Goal: Transaction & Acquisition: Purchase product/service

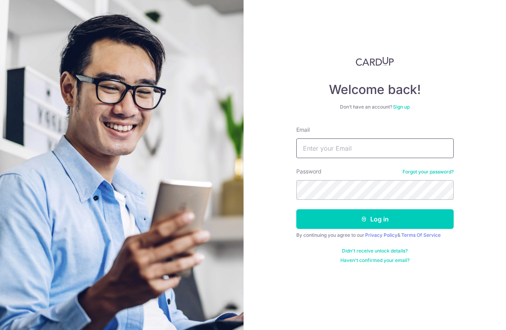
type input "hanyaoho@gmail.com"
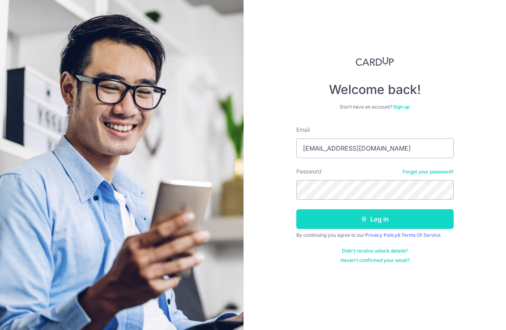
click at [337, 217] on button "Log in" at bounding box center [374, 219] width 157 height 20
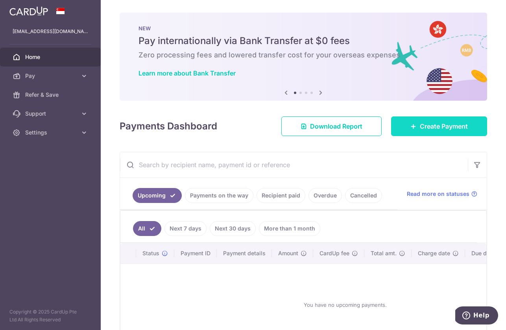
click at [406, 131] on link "Create Payment" at bounding box center [439, 126] width 96 height 20
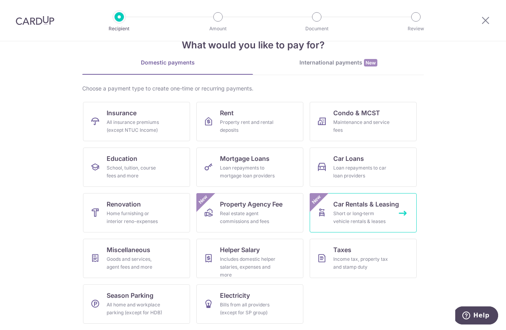
scroll to position [22, 0]
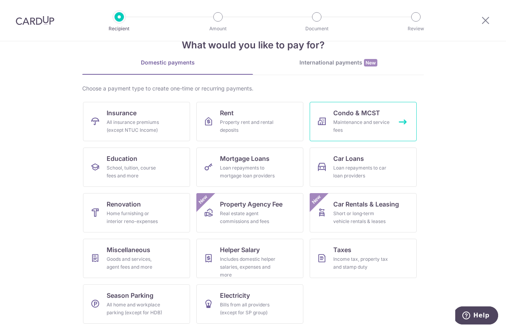
click at [387, 134] on link "Condo & MCST Maintenance and service fees" at bounding box center [362, 121] width 107 height 39
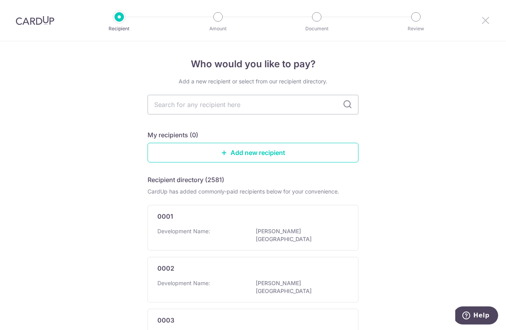
click at [485, 22] on icon at bounding box center [484, 20] width 9 height 10
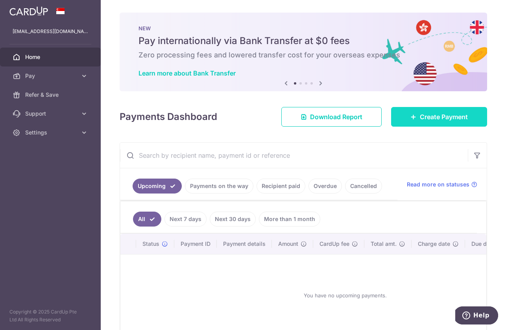
click at [444, 116] on span "Create Payment" at bounding box center [444, 116] width 48 height 9
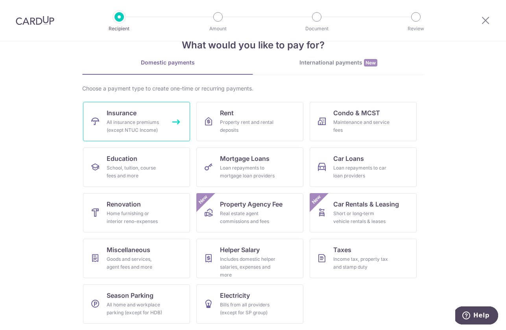
scroll to position [22, 0]
click at [159, 108] on link "Insurance All insurance premiums (except NTUC Income)" at bounding box center [136, 121] width 107 height 39
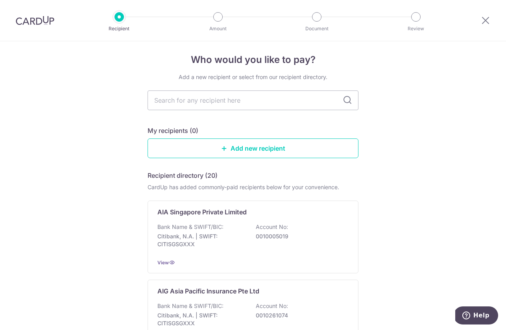
scroll to position [5, 0]
click at [220, 99] on input "text" at bounding box center [252, 100] width 211 height 20
type input "aia"
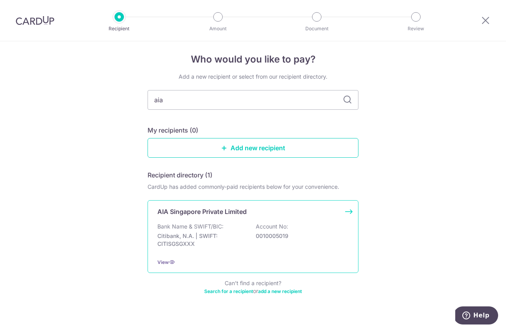
click at [250, 217] on div "AIA Singapore Private Limited Bank Name & SWIFT/BIC: Citibank, N.A. | SWIFT: CI…" at bounding box center [252, 236] width 211 height 73
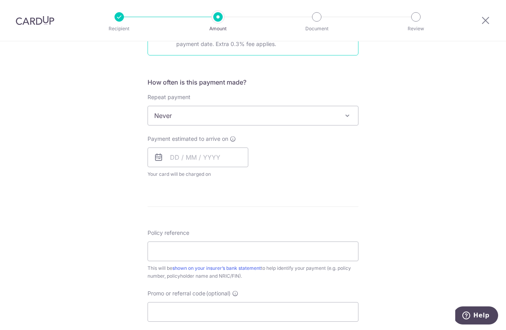
scroll to position [292, 0]
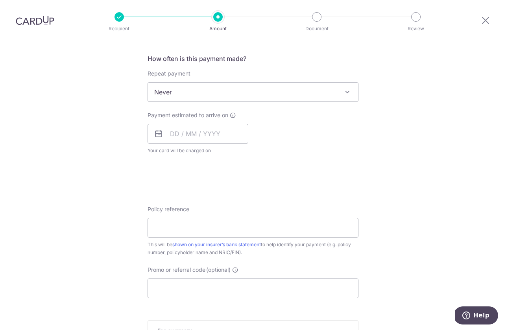
click at [226, 91] on span "Never" at bounding box center [253, 92] width 210 height 19
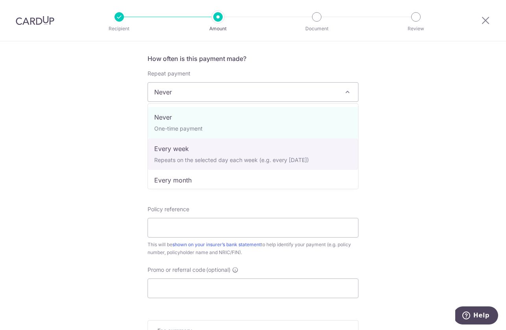
select select "2"
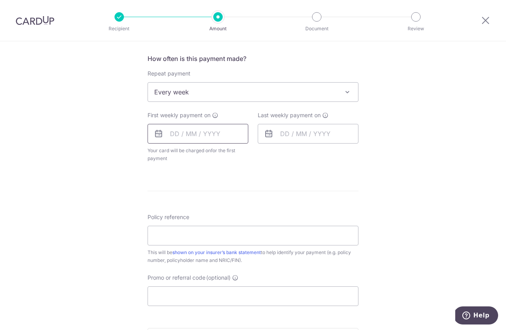
click at [203, 134] on input "text" at bounding box center [197, 134] width 101 height 20
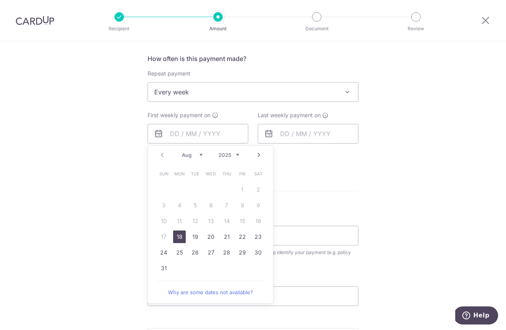
click at [178, 238] on link "18" at bounding box center [179, 236] width 13 height 13
type input "18/08/2025"
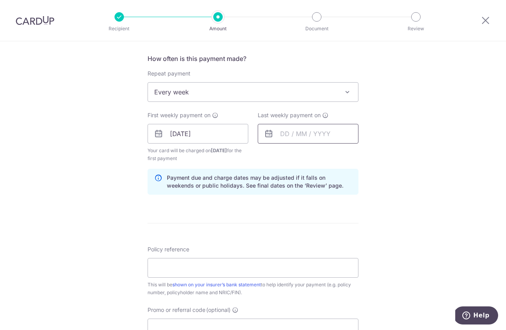
click at [295, 134] on input "text" at bounding box center [308, 134] width 101 height 20
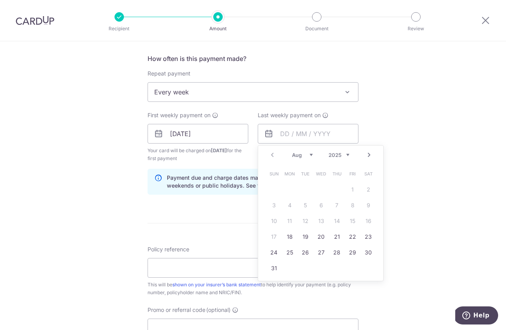
click at [366, 153] on link "Next" at bounding box center [368, 154] width 9 height 9
click at [287, 191] on link "1" at bounding box center [289, 189] width 13 height 13
type input "01/09/2025"
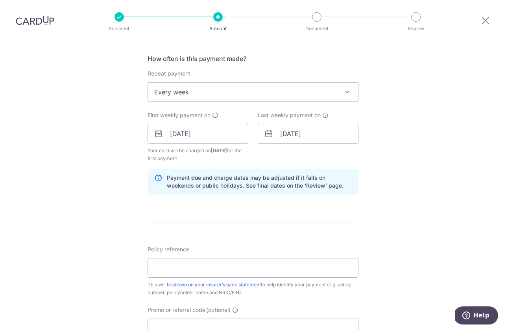
click at [410, 143] on div "Tell us more about your payment Enter payment amount SGD Select Card Select opt…" at bounding box center [253, 125] width 506 height 751
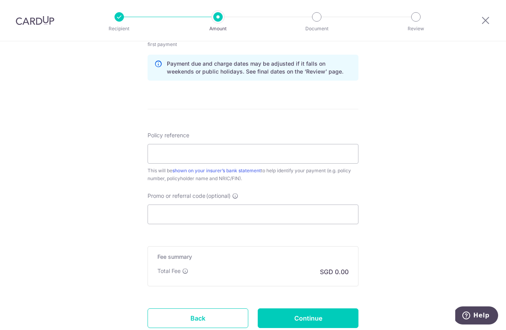
scroll to position [462, 0]
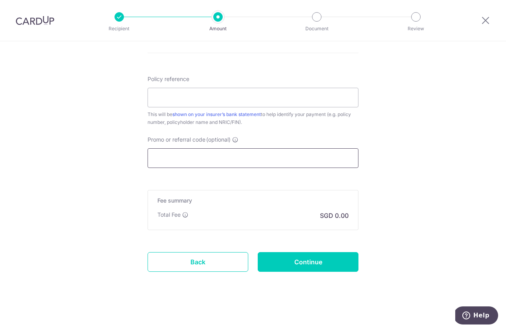
click at [293, 163] on input "Promo or referral code (optional)" at bounding box center [252, 158] width 211 height 20
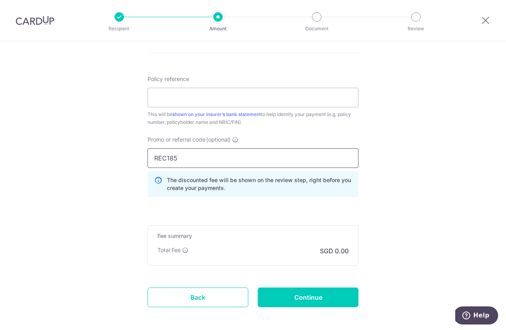
type input "REC185"
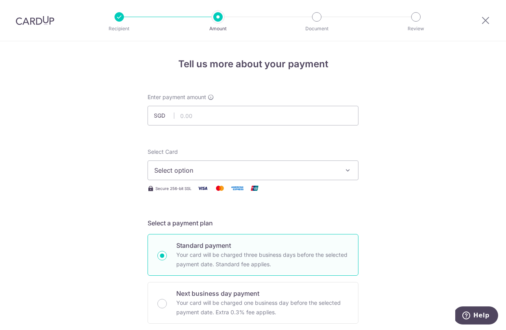
scroll to position [0, 0]
